Goal: Check status: Check status

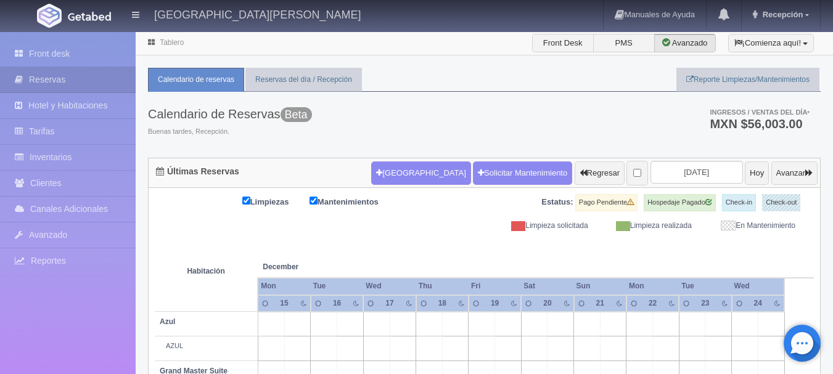
scroll to position [185, 0]
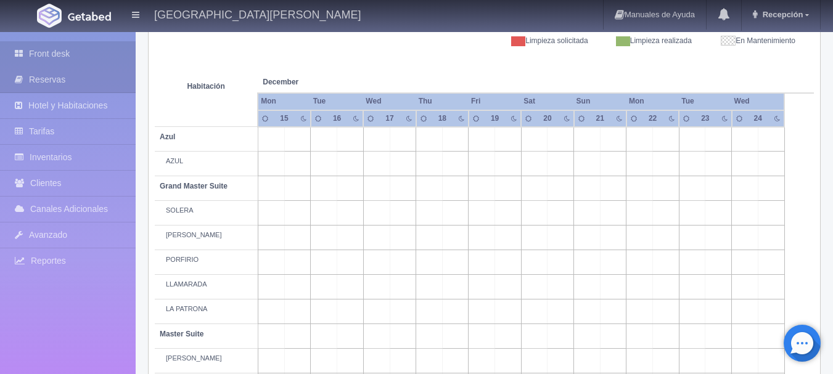
click at [65, 49] on link "Front desk" at bounding box center [68, 53] width 136 height 25
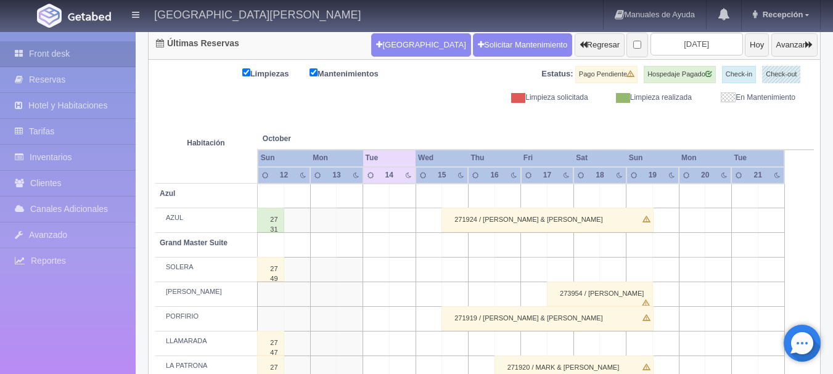
scroll to position [123, 0]
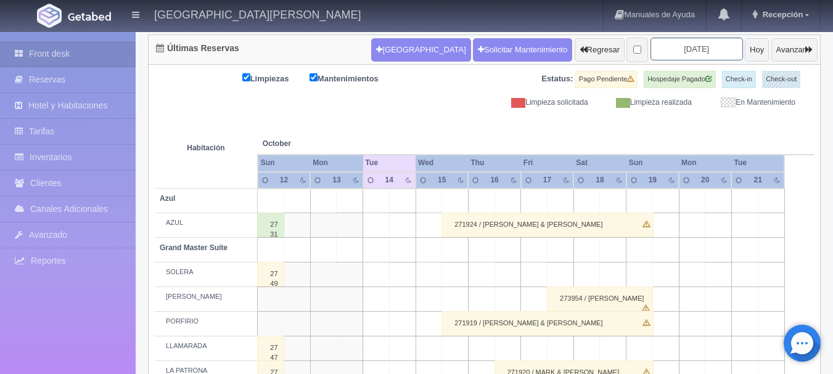
click at [666, 44] on input "[DATE]" at bounding box center [697, 49] width 92 height 23
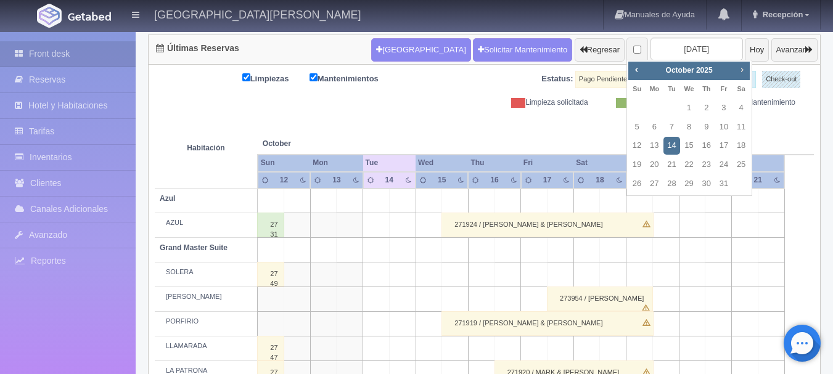
click at [741, 73] on span "Next" at bounding box center [742, 70] width 10 height 10
click at [694, 140] on link "17" at bounding box center [689, 146] width 16 height 18
type input "[DATE]"
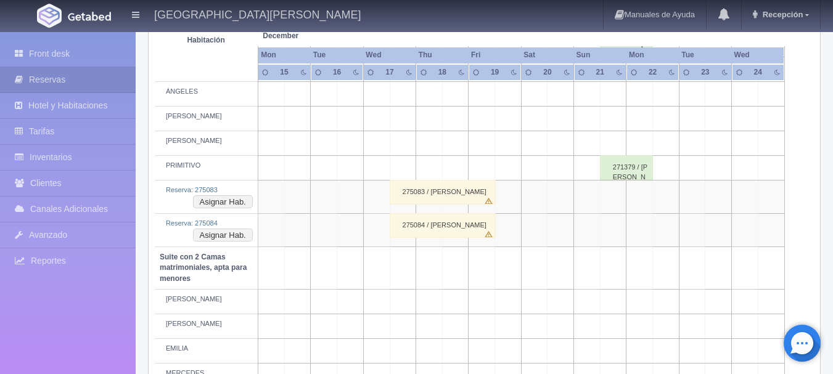
scroll to position [793, 0]
